Goal: Check status: Check status

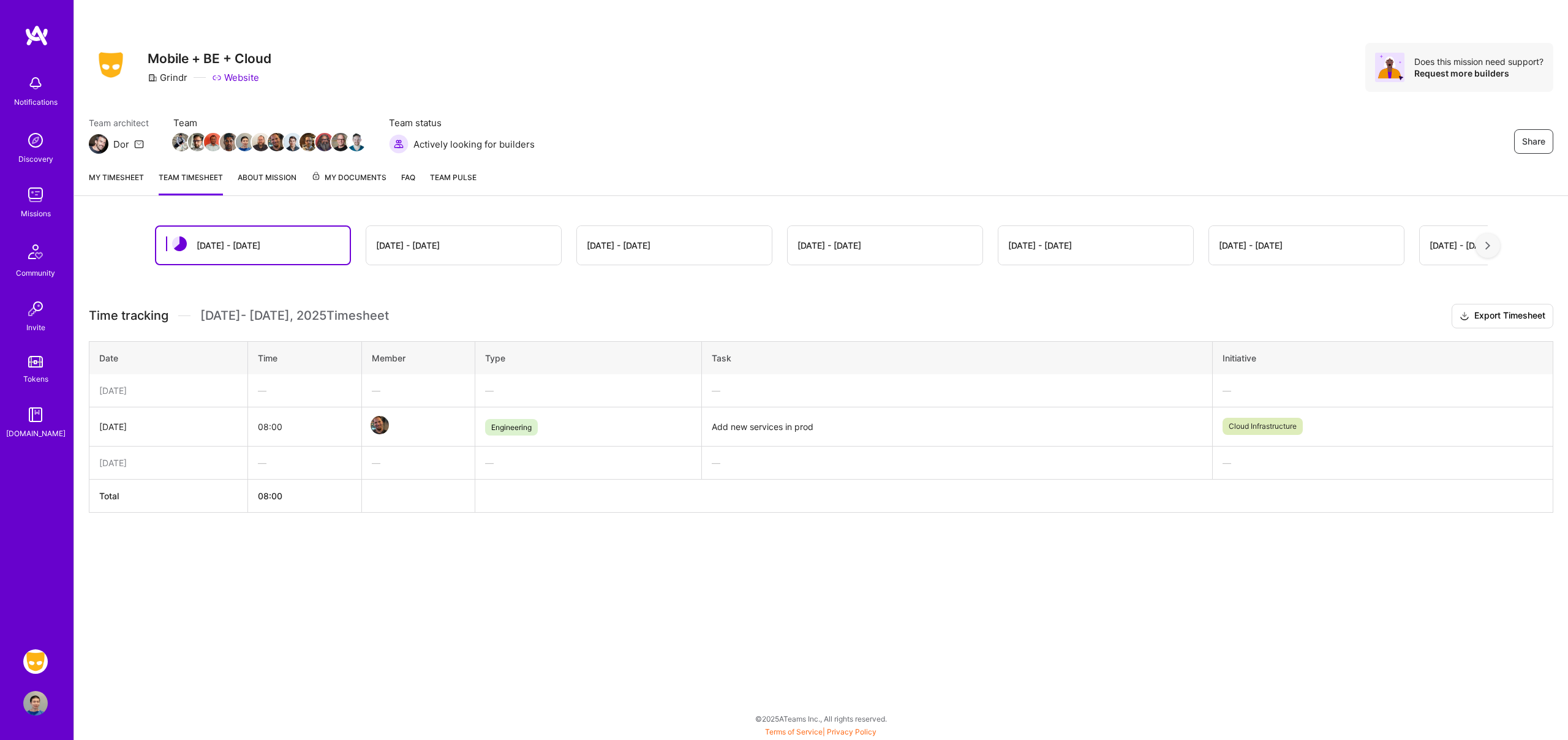
click at [111, 181] on link "My timesheet" at bounding box center [116, 183] width 55 height 24
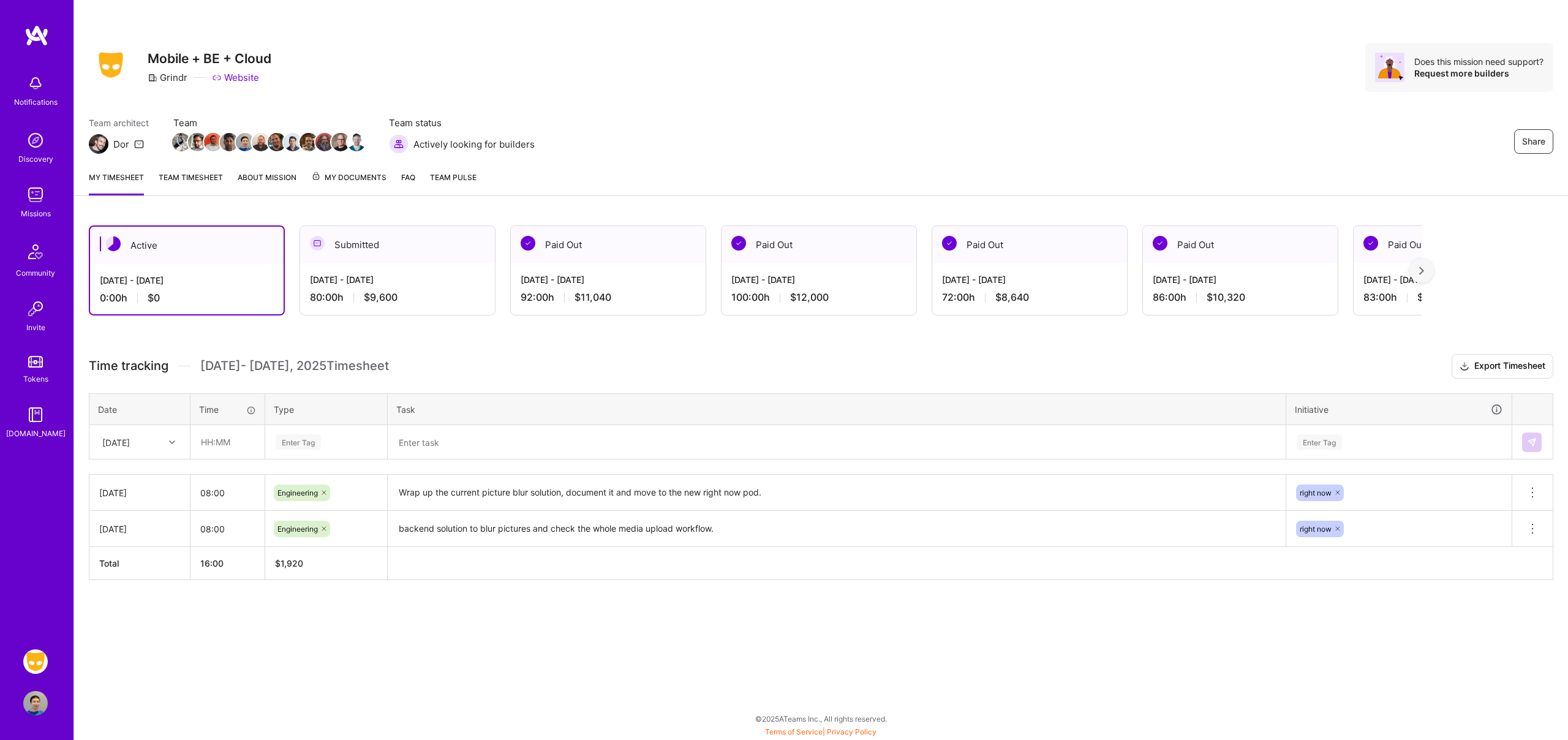
click at [172, 183] on link "Team timesheet" at bounding box center [191, 183] width 64 height 24
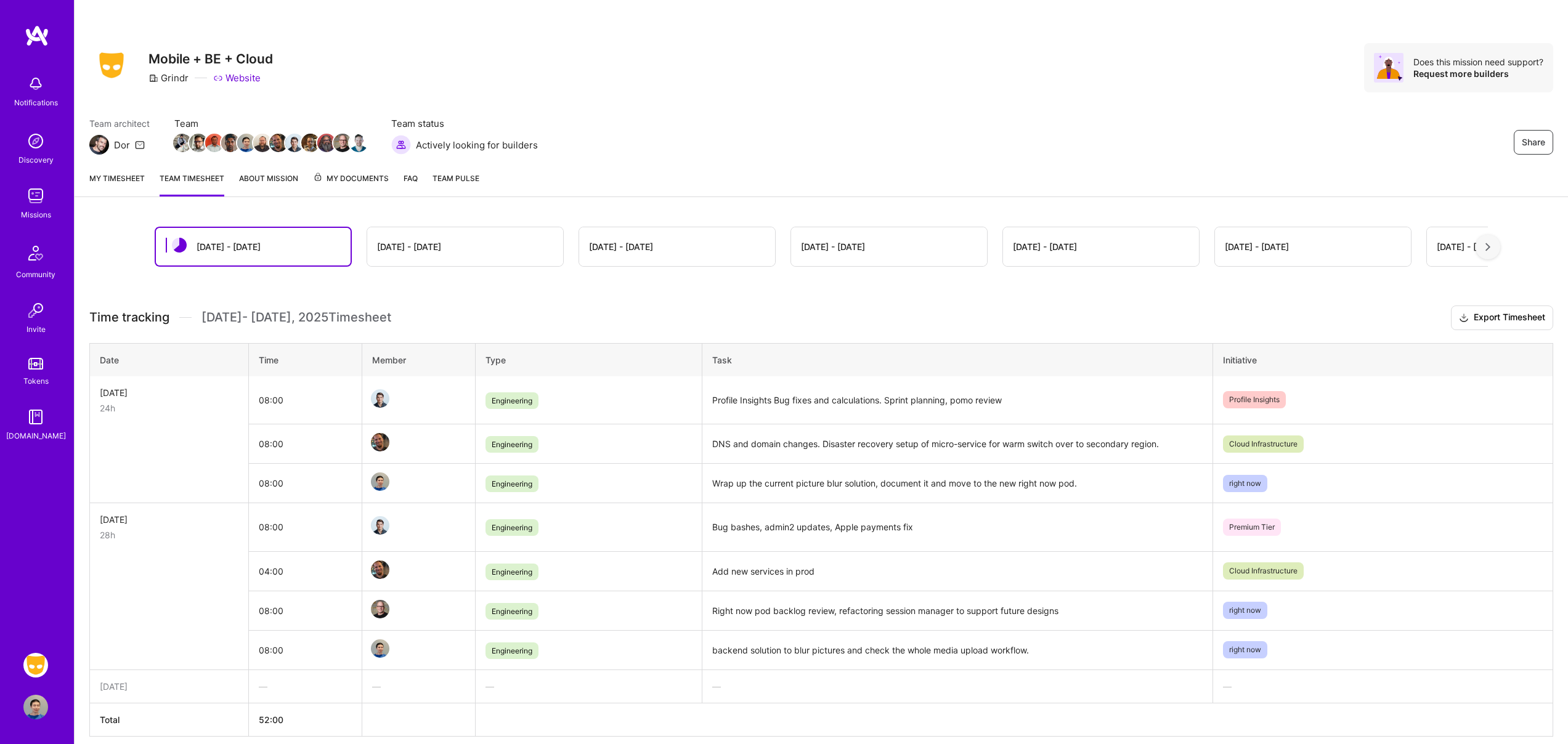
click at [434, 235] on div "[DATE] - [DATE]" at bounding box center [465, 246] width 196 height 39
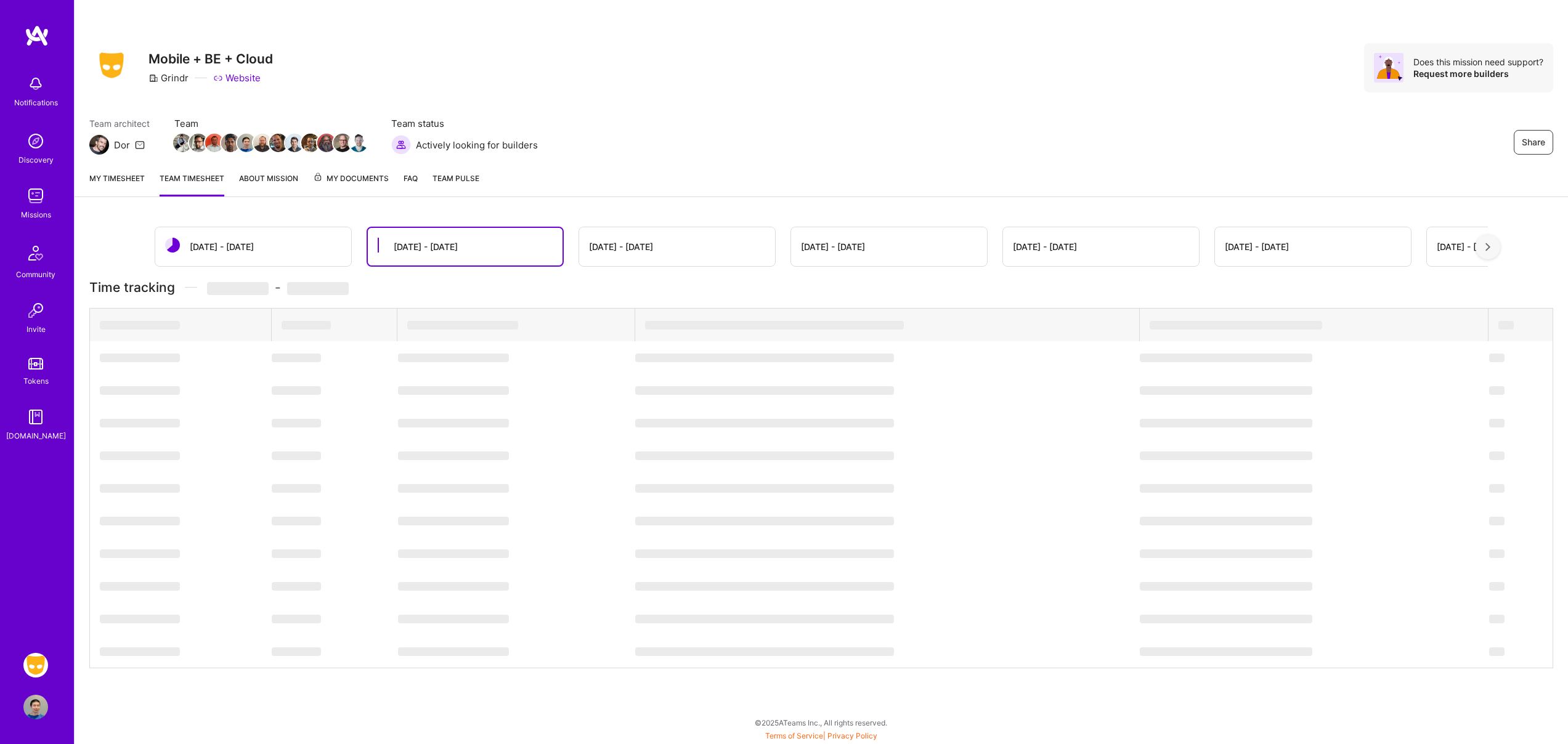
click at [451, 255] on div "[DATE] - [DATE]" at bounding box center [465, 246] width 195 height 37
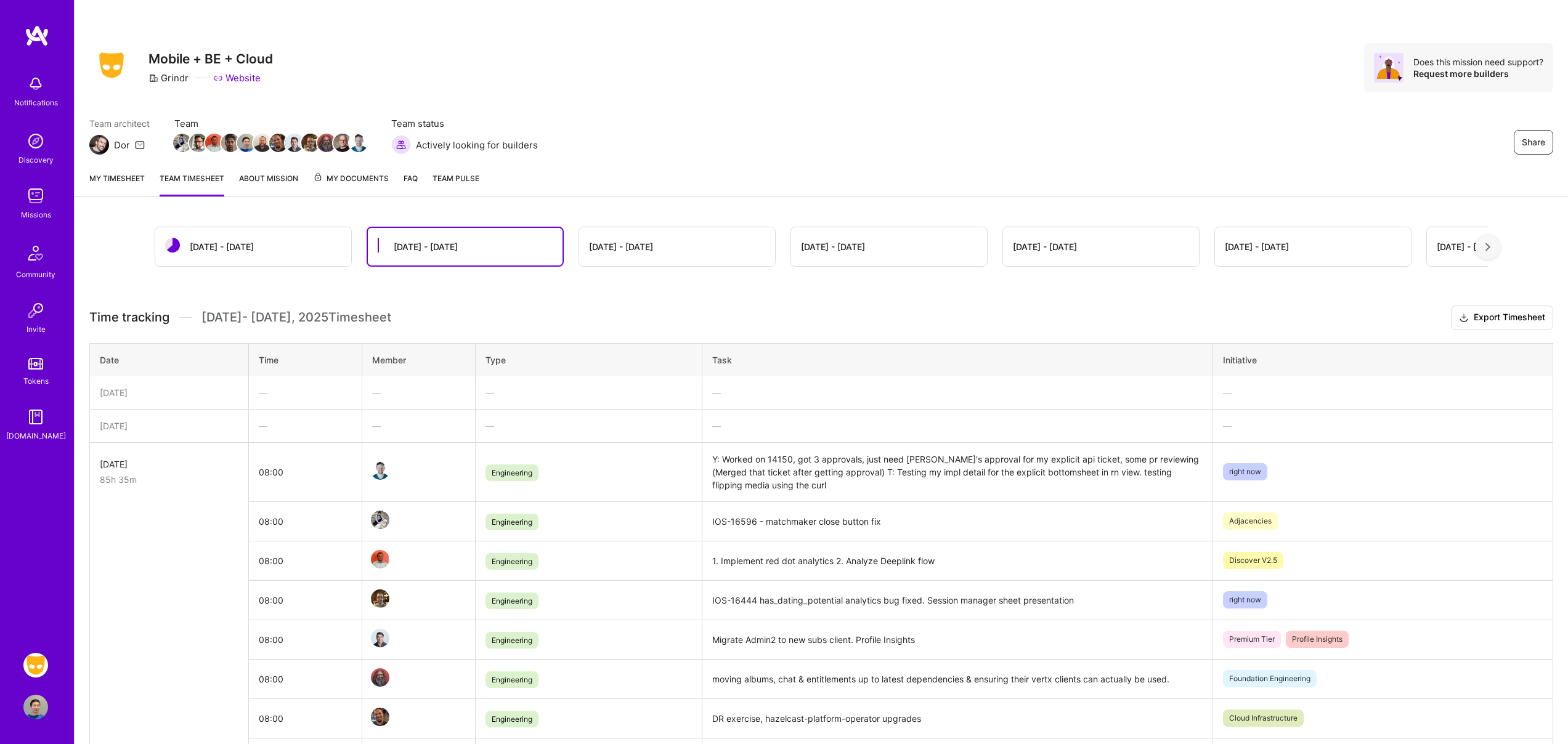
click at [104, 182] on link "My timesheet" at bounding box center [117, 184] width 55 height 24
